Goal: Task Accomplishment & Management: Use online tool/utility

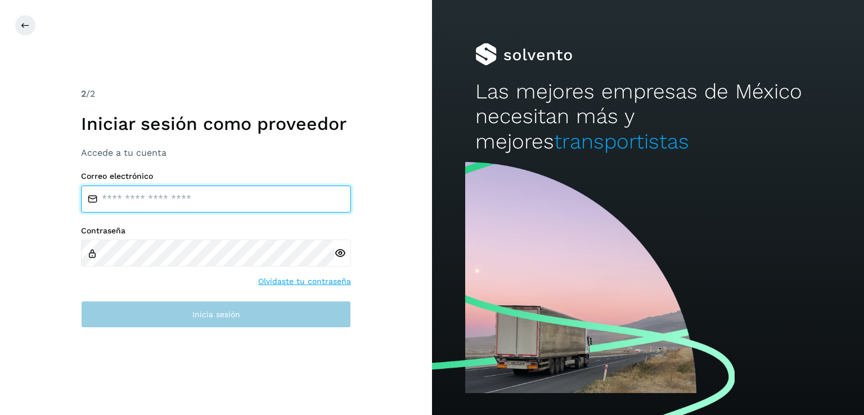
type input "**********"
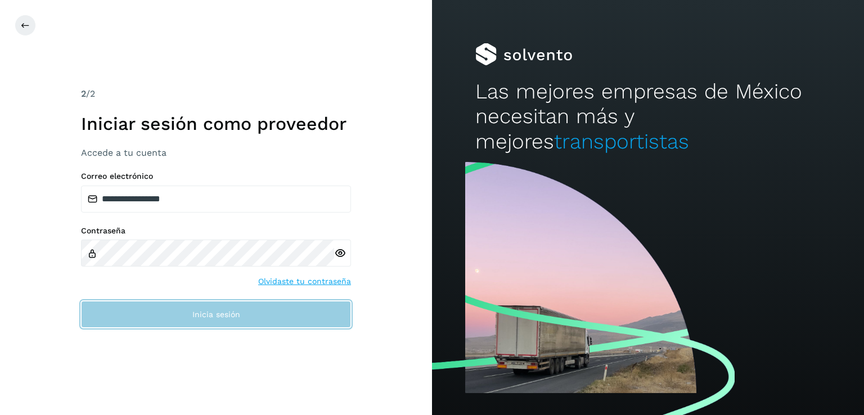
click at [198, 321] on button "Inicia sesión" at bounding box center [216, 314] width 270 height 27
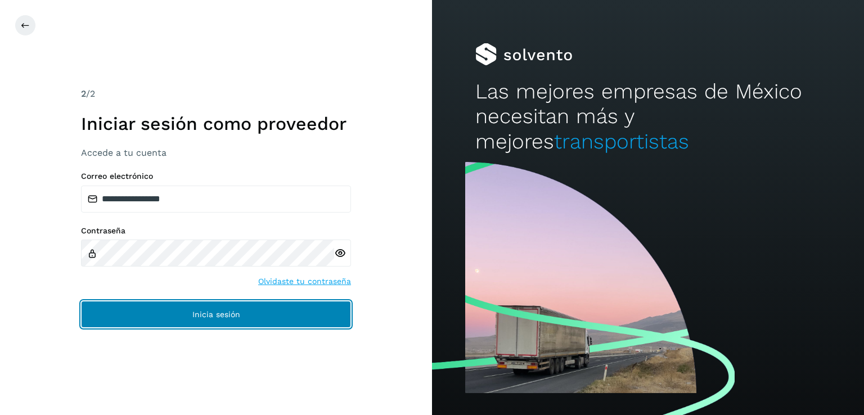
click at [257, 320] on button "Inicia sesión" at bounding box center [216, 314] width 270 height 27
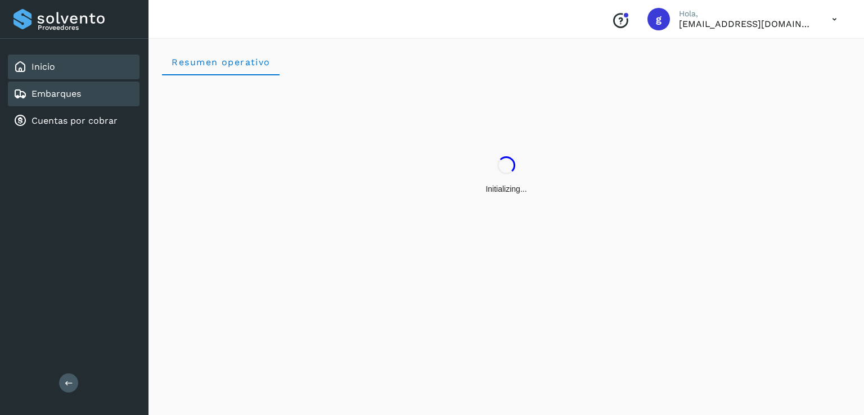
click at [91, 96] on div "Embarques" at bounding box center [74, 94] width 132 height 25
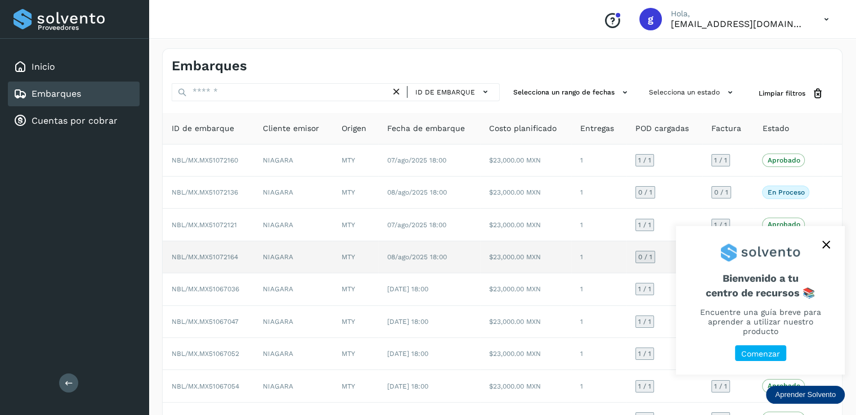
click at [200, 255] on span "NBL/MX.MX51072164" at bounding box center [205, 257] width 66 height 8
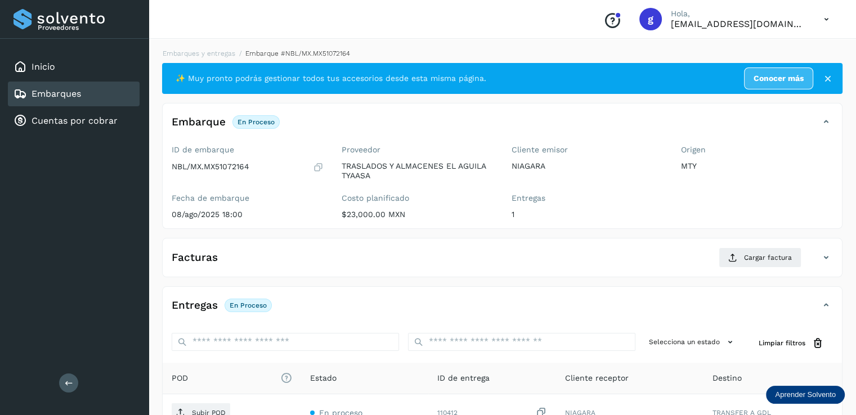
scroll to position [106, 0]
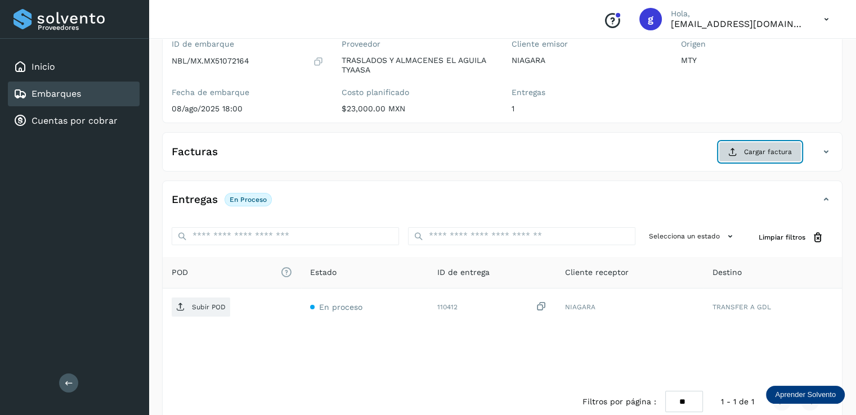
click at [767, 149] on span "Cargar factura" at bounding box center [768, 152] width 48 height 10
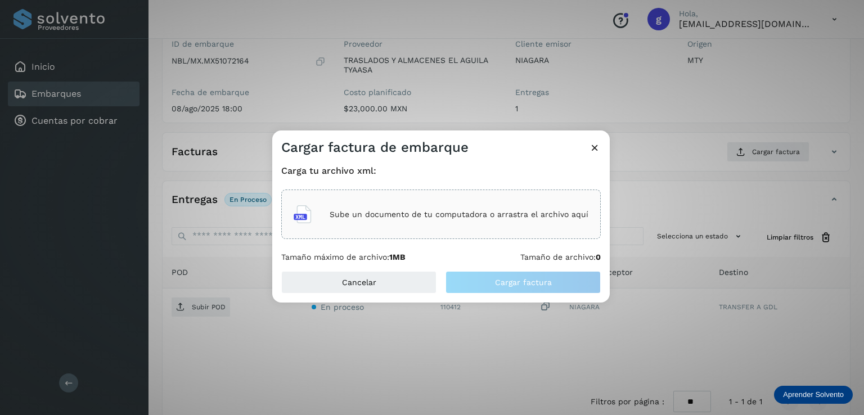
click at [501, 226] on div "Sube un documento de tu computadora o arrastra el archivo aquí" at bounding box center [441, 214] width 295 height 30
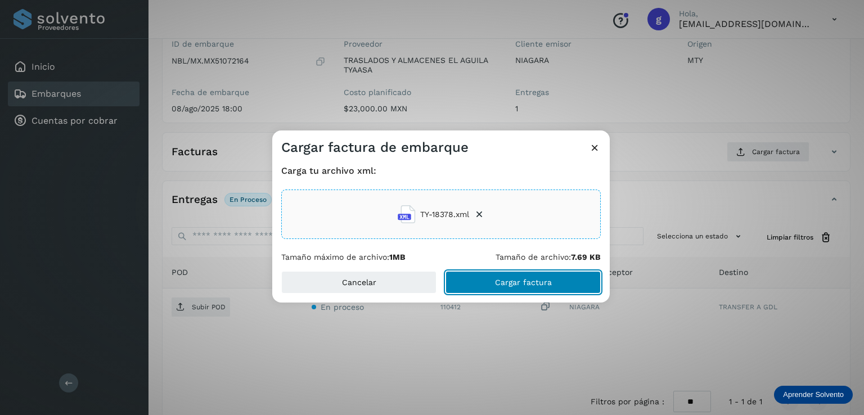
click at [572, 283] on button "Cargar factura" at bounding box center [523, 282] width 155 height 23
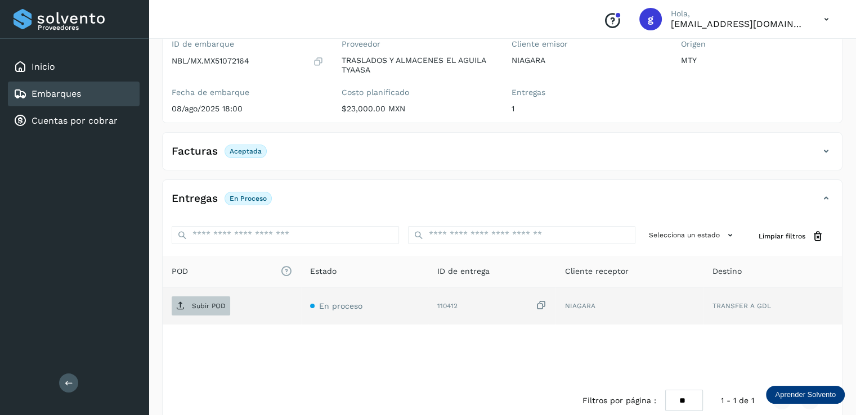
click at [216, 312] on span "Subir POD" at bounding box center [201, 306] width 59 height 18
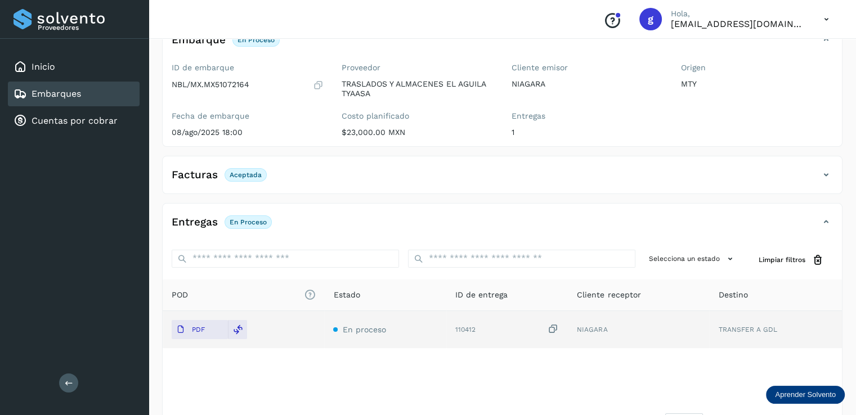
scroll to position [82, 0]
click at [66, 77] on div "Inicio" at bounding box center [74, 67] width 132 height 25
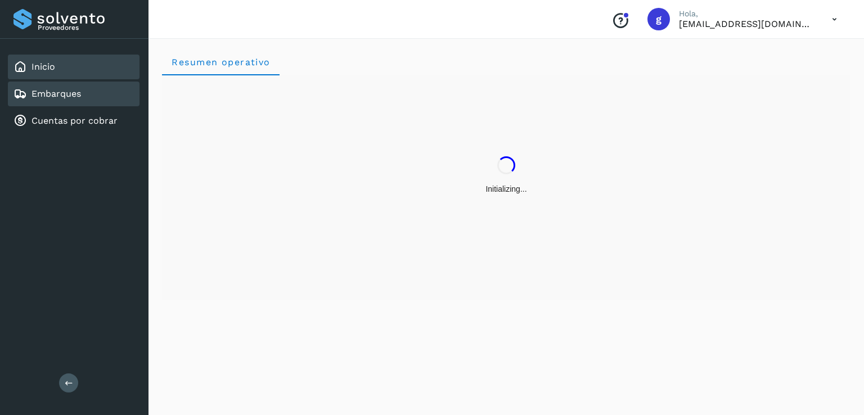
click at [73, 92] on link "Embarques" at bounding box center [57, 93] width 50 height 11
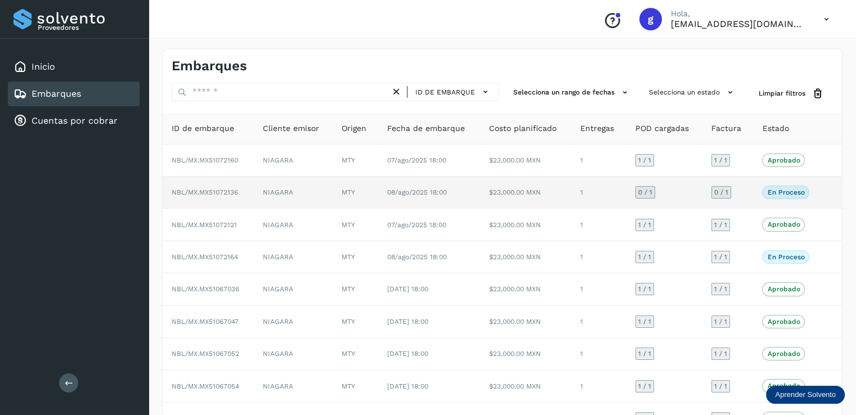
click at [218, 195] on span "NBL/MX.MX51072136" at bounding box center [205, 192] width 66 height 8
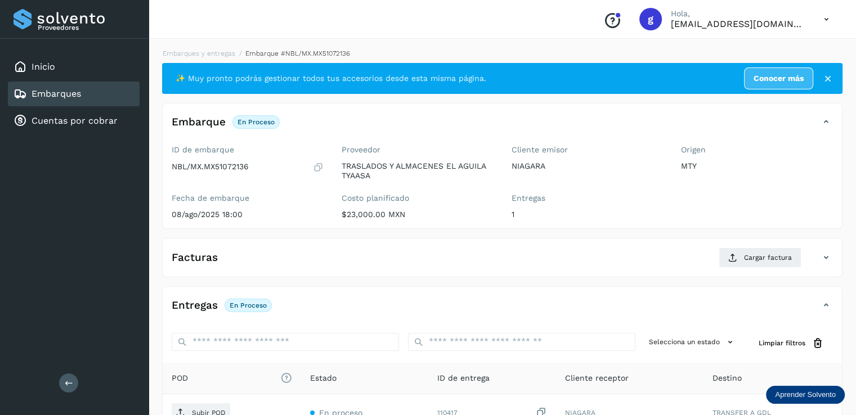
click at [752, 244] on div "Facturas Cargar factura Aún no has subido ninguna factura" at bounding box center [502, 257] width 680 height 39
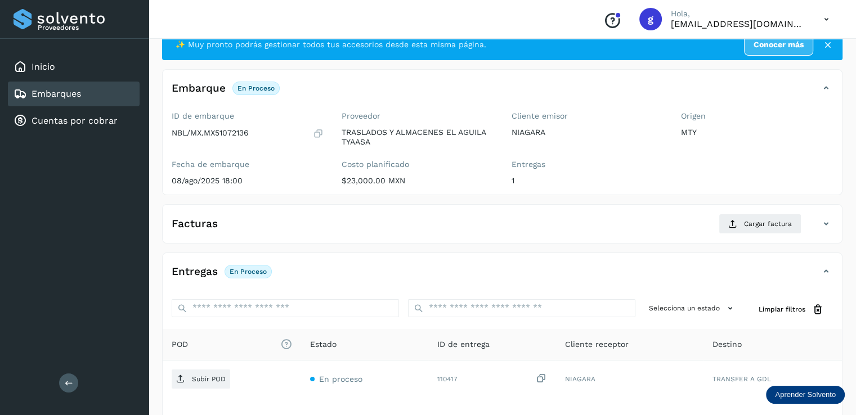
scroll to position [16, 0]
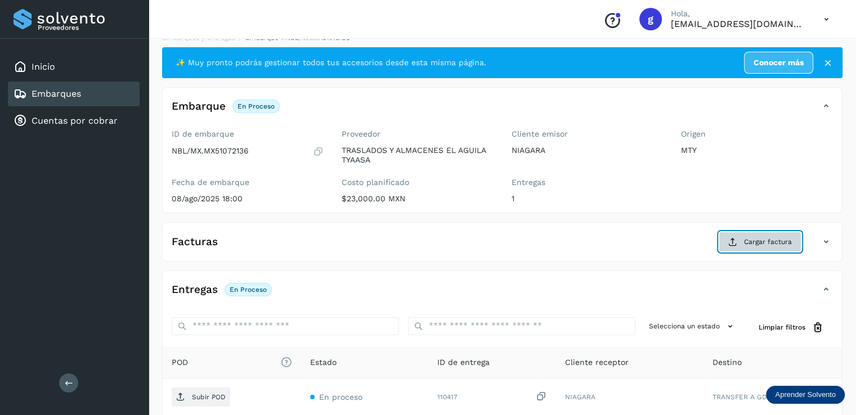
click at [757, 239] on span "Cargar factura" at bounding box center [768, 242] width 48 height 10
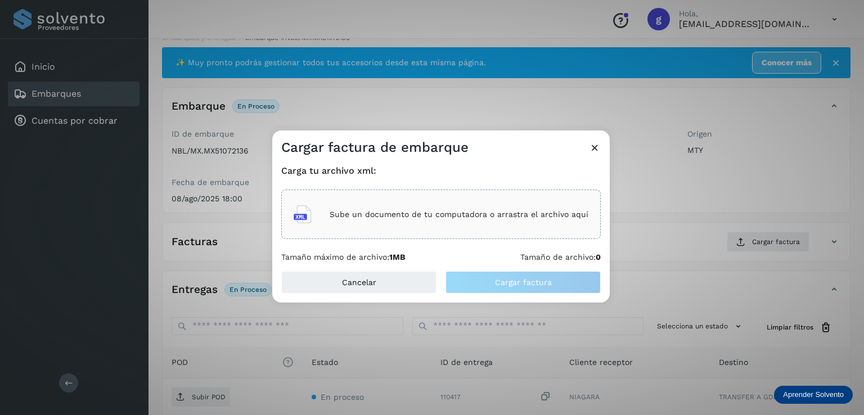
click at [433, 228] on div "Sube un documento de tu computadora o arrastra el archivo aquí" at bounding box center [441, 214] width 295 height 30
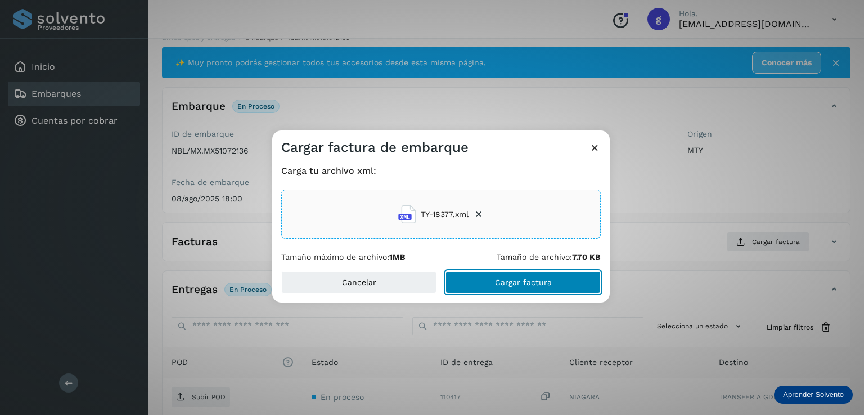
click at [542, 278] on span "Cargar factura" at bounding box center [523, 282] width 57 height 8
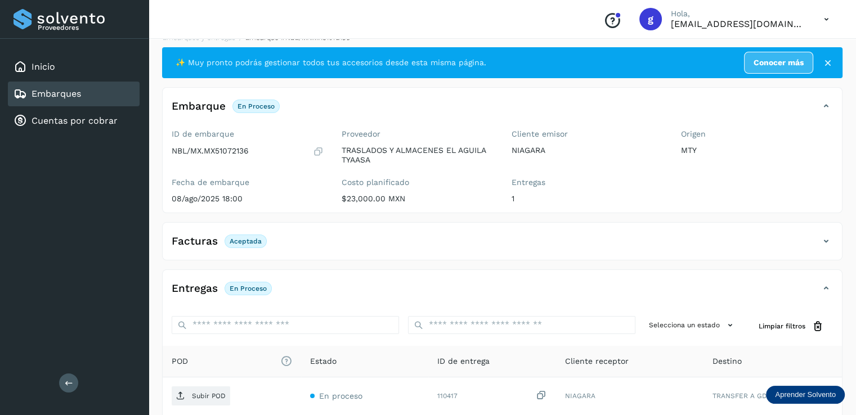
scroll to position [124, 0]
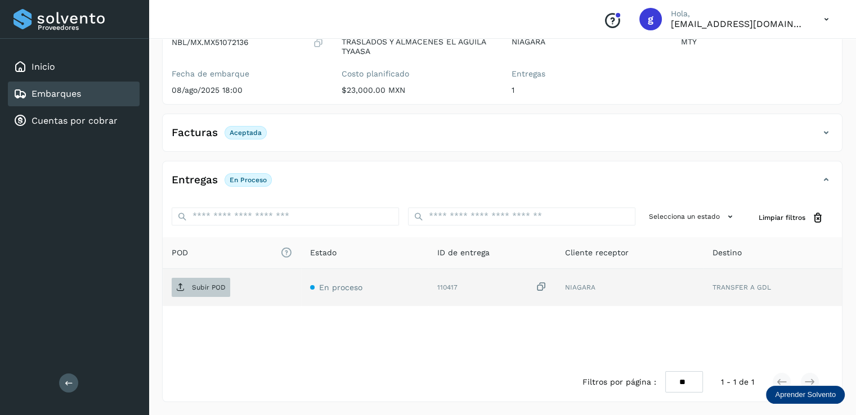
click at [219, 290] on p "Subir POD" at bounding box center [209, 288] width 34 height 8
